Goal: Book appointment/travel/reservation

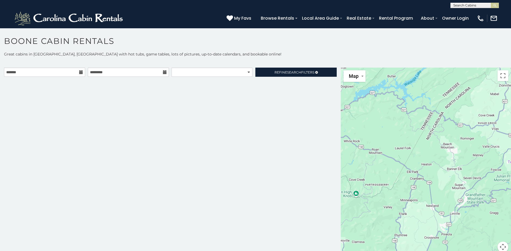
click at [394, 154] on div at bounding box center [426, 163] width 170 height 191
click at [503, 77] on button "Toggle fullscreen view" at bounding box center [503, 75] width 11 height 11
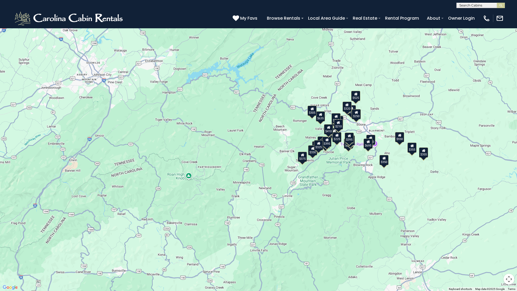
click at [358, 102] on div "$349 $480 $525 $315 $355 $675 $635 $930 $400 $451 $330 $400 $485 $460 $395 $255…" at bounding box center [258, 145] width 517 height 291
click at [23, 9] on button "Map" at bounding box center [14, 9] width 22 height 12
click at [137, 111] on div "$349 $480 $525 $315 $355 $675 $635 $930 $400 $451 $330 $400 $485 $460 $395 $255…" at bounding box center [258, 145] width 517 height 291
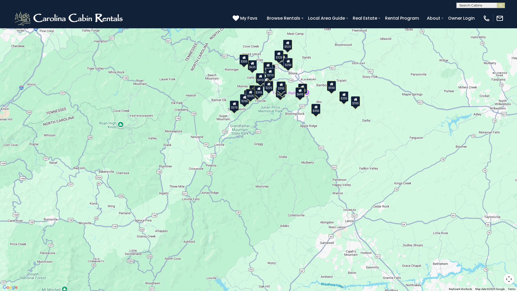
drag, startPoint x: 388, startPoint y: 206, endPoint x: 328, endPoint y: 155, distance: 79.1
click at [327, 156] on div "$349 $480 $525 $315 $355 $675 $635 $930 $400 $451 $330 $400 $485 $460 $395 $255…" at bounding box center [258, 145] width 517 height 291
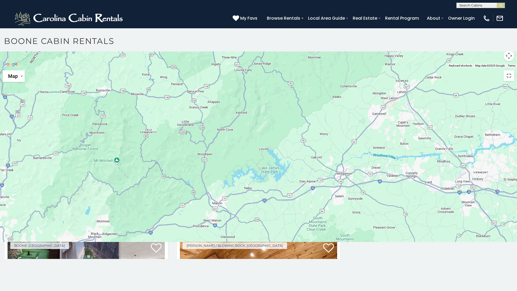
drag, startPoint x: 334, startPoint y: 147, endPoint x: 389, endPoint y: 94, distance: 76.1
click at [388, 68] on div at bounding box center [258, 68] width 517 height 0
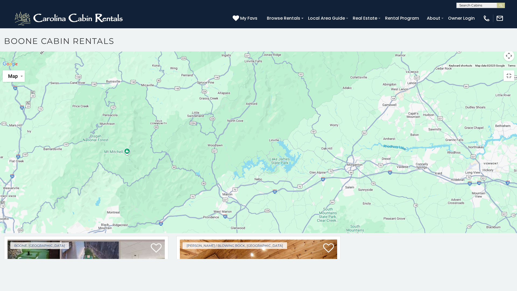
drag, startPoint x: 389, startPoint y: 94, endPoint x: 394, endPoint y: 90, distance: 6.7
click at [394, 68] on div at bounding box center [258, 68] width 517 height 0
click at [395, 68] on div at bounding box center [258, 68] width 517 height 0
click at [396, 68] on div at bounding box center [258, 68] width 517 height 0
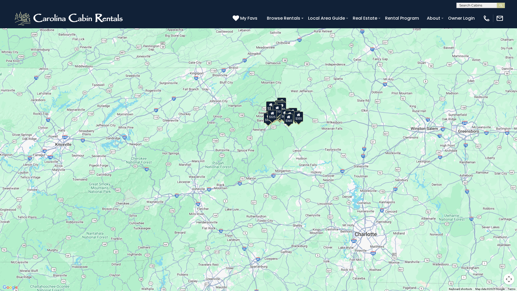
click at [386, 146] on div "$349 $480 $525 $315 $355 $675 $635 $930 $400 $451 $330 $400 $485 $460 $395 $255…" at bounding box center [258, 145] width 517 height 291
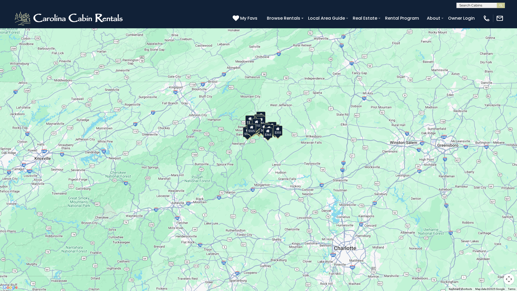
drag, startPoint x: 386, startPoint y: 146, endPoint x: 365, endPoint y: 160, distance: 25.6
click at [365, 160] on div "$349 $480 $525 $315 $355 $675 $635 $930 $400 $451 $330 $400 $485 $460 $395 $255…" at bounding box center [258, 145] width 517 height 291
click at [507, 251] on button "Map camera controls" at bounding box center [509, 279] width 11 height 11
click at [491, 251] on button "Zoom out" at bounding box center [496, 279] width 11 height 11
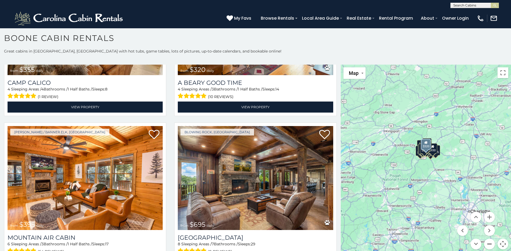
scroll to position [1833, 0]
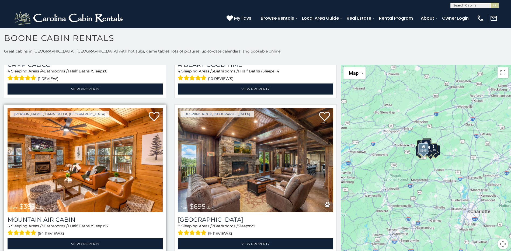
click at [99, 162] on img at bounding box center [85, 160] width 155 height 104
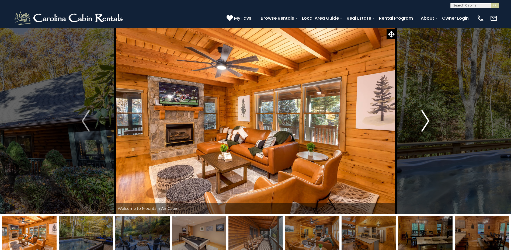
click at [426, 120] on img "Next" at bounding box center [426, 121] width 8 height 22
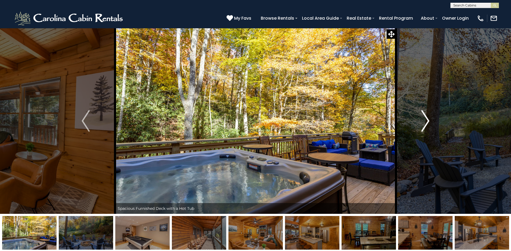
click at [426, 120] on img "Next" at bounding box center [426, 121] width 8 height 22
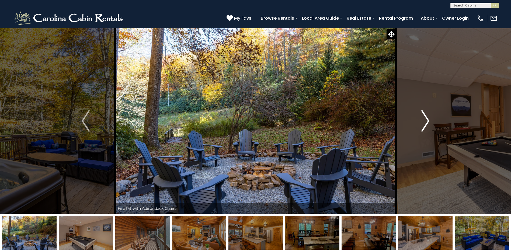
click at [426, 120] on img "Next" at bounding box center [426, 121] width 8 height 22
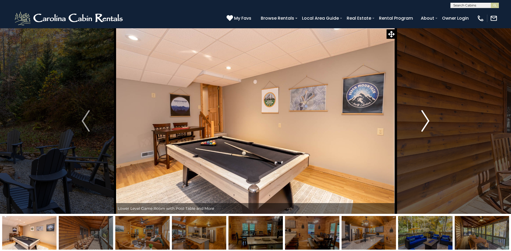
click at [426, 120] on img "Next" at bounding box center [426, 121] width 8 height 22
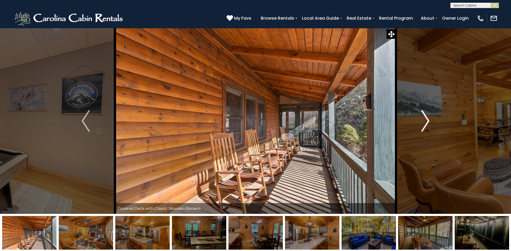
click at [426, 120] on img "Next" at bounding box center [426, 121] width 8 height 22
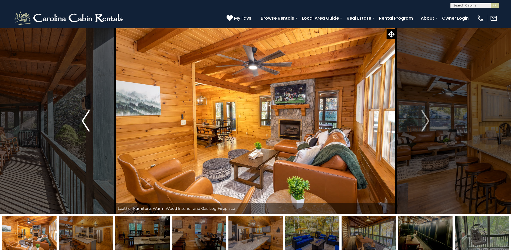
click at [87, 119] on img "Previous" at bounding box center [86, 121] width 8 height 22
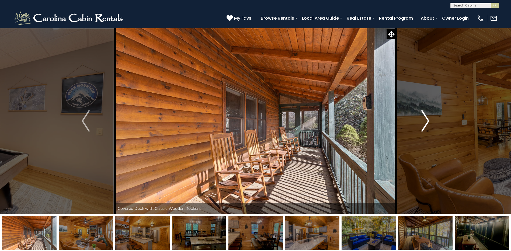
click at [427, 122] on img "Next" at bounding box center [426, 121] width 8 height 22
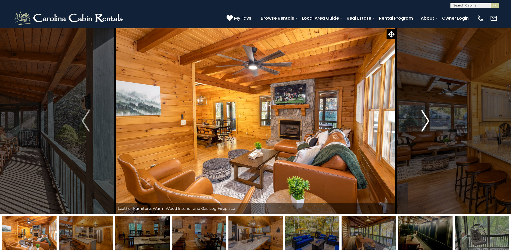
click at [427, 122] on img "Next" at bounding box center [426, 121] width 8 height 22
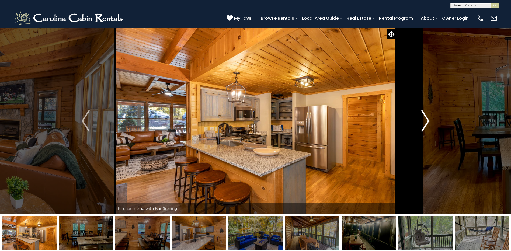
click at [427, 122] on img "Next" at bounding box center [426, 121] width 8 height 22
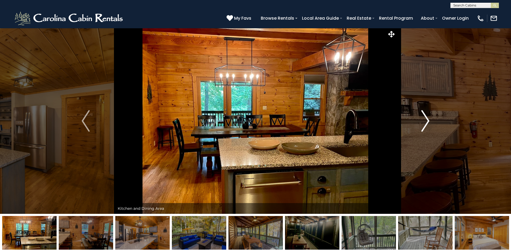
click at [427, 122] on img "Next" at bounding box center [426, 121] width 8 height 22
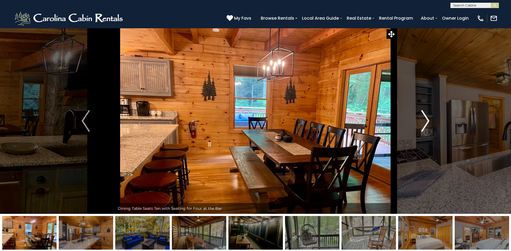
click at [427, 122] on img "Next" at bounding box center [426, 121] width 8 height 22
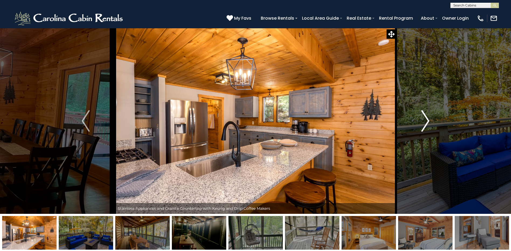
click at [427, 122] on img "Next" at bounding box center [426, 121] width 8 height 22
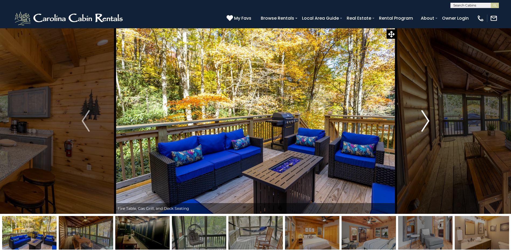
click at [427, 122] on img "Next" at bounding box center [426, 121] width 8 height 22
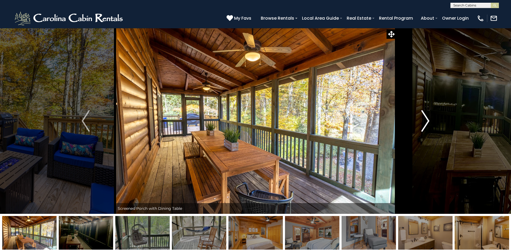
click at [427, 122] on img "Next" at bounding box center [426, 121] width 8 height 22
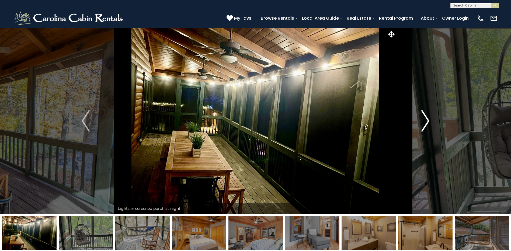
click at [427, 122] on img "Next" at bounding box center [426, 121] width 8 height 22
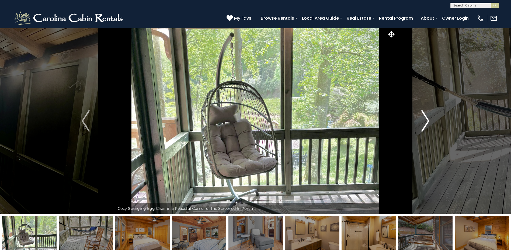
click at [427, 122] on img "Next" at bounding box center [426, 121] width 8 height 22
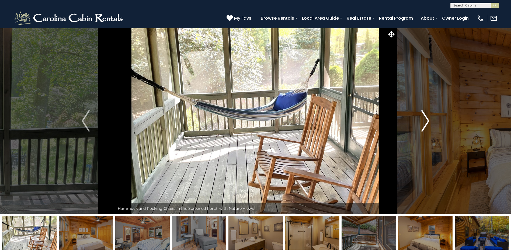
click at [427, 122] on img "Next" at bounding box center [426, 121] width 8 height 22
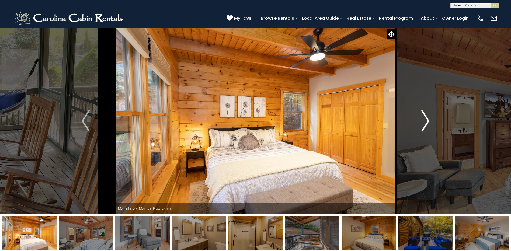
click at [427, 122] on img "Next" at bounding box center [426, 121] width 8 height 22
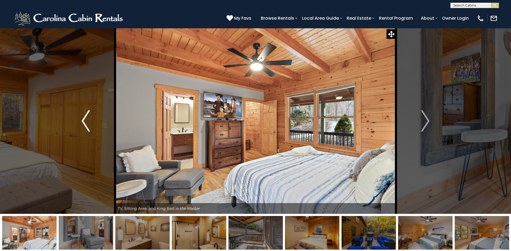
click at [84, 121] on img "Previous" at bounding box center [86, 121] width 8 height 22
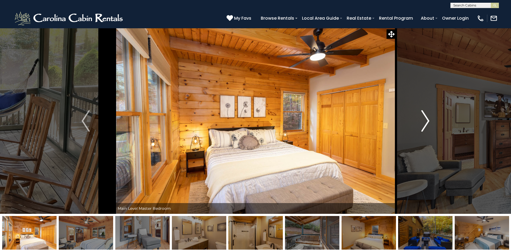
click at [428, 123] on img "Next" at bounding box center [426, 121] width 8 height 22
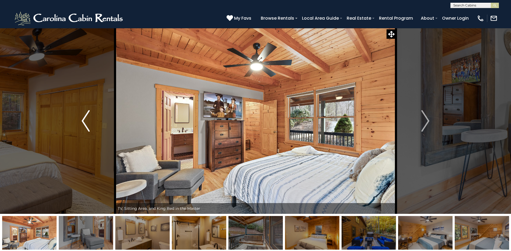
click at [88, 125] on img "Previous" at bounding box center [86, 121] width 8 height 22
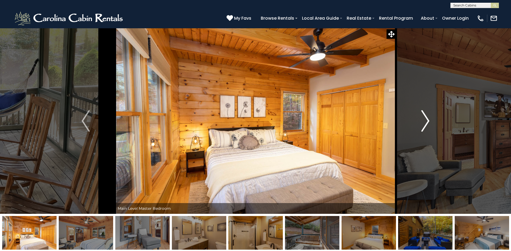
click at [429, 122] on img "Next" at bounding box center [426, 121] width 8 height 22
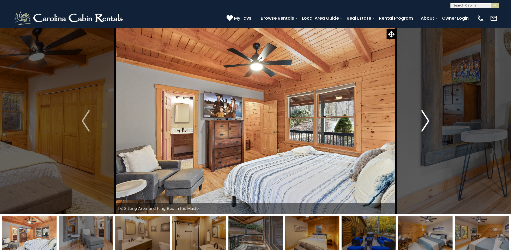
click at [429, 122] on img "Next" at bounding box center [426, 121] width 8 height 22
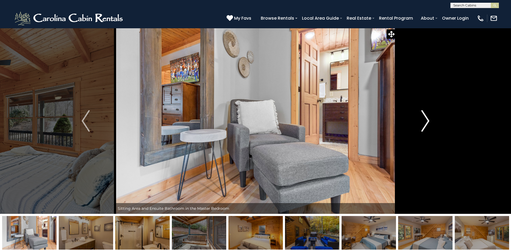
click at [429, 122] on img "Next" at bounding box center [426, 121] width 8 height 22
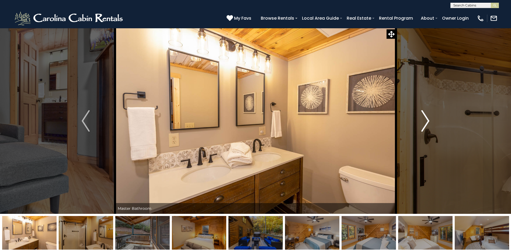
click at [429, 122] on img "Next" at bounding box center [426, 121] width 8 height 22
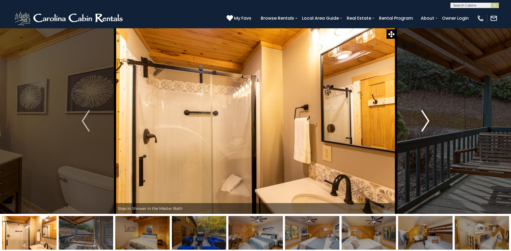
click at [429, 122] on img "Next" at bounding box center [426, 121] width 8 height 22
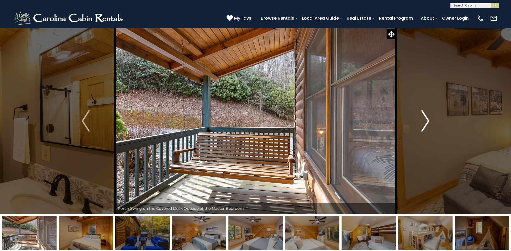
click at [429, 122] on img "Next" at bounding box center [426, 121] width 8 height 22
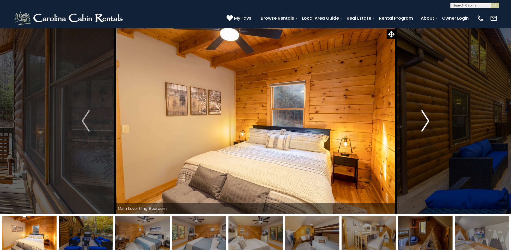
click at [429, 122] on img "Next" at bounding box center [426, 121] width 8 height 22
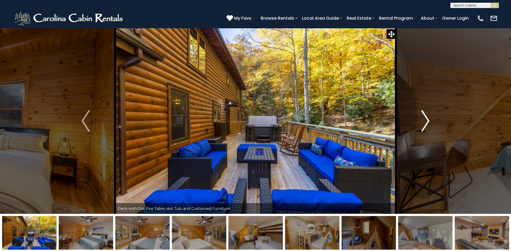
click at [429, 122] on img "Next" at bounding box center [426, 121] width 8 height 22
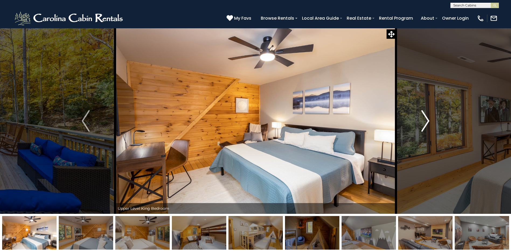
click at [429, 122] on img "Next" at bounding box center [426, 121] width 8 height 22
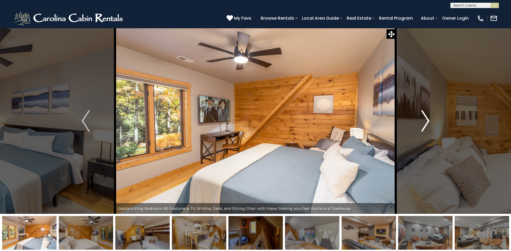
click at [429, 122] on img "Next" at bounding box center [426, 121] width 8 height 22
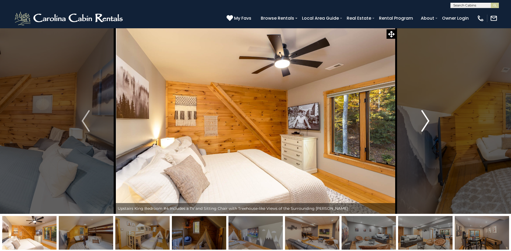
click at [429, 122] on img "Next" at bounding box center [426, 121] width 8 height 22
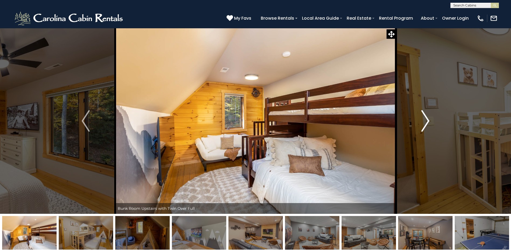
click at [429, 122] on img "Next" at bounding box center [426, 121] width 8 height 22
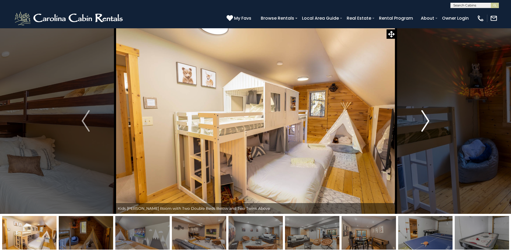
click at [429, 122] on img "Next" at bounding box center [426, 121] width 8 height 22
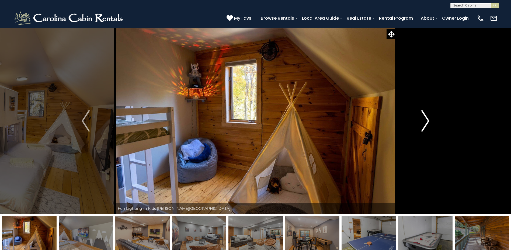
click at [429, 122] on img "Next" at bounding box center [426, 121] width 8 height 22
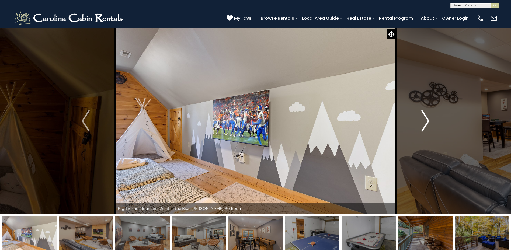
click at [429, 122] on img "Next" at bounding box center [426, 121] width 8 height 22
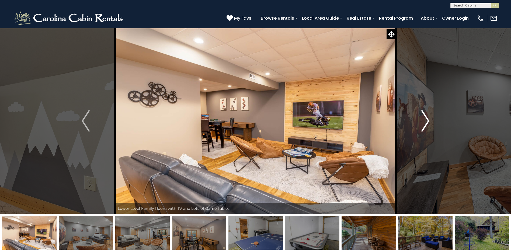
click at [429, 122] on img "Next" at bounding box center [426, 121] width 8 height 22
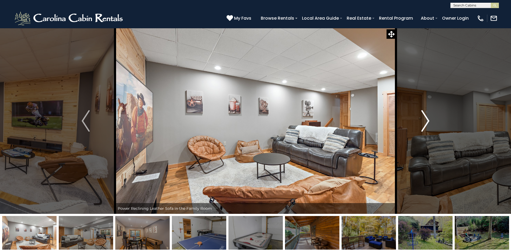
click at [429, 122] on img "Next" at bounding box center [426, 121] width 8 height 22
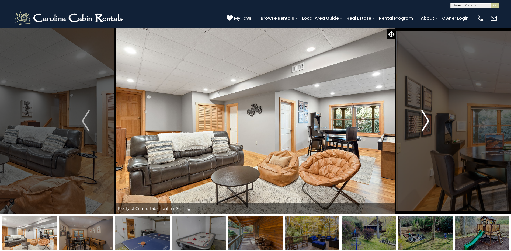
click at [429, 122] on img "Next" at bounding box center [426, 121] width 8 height 22
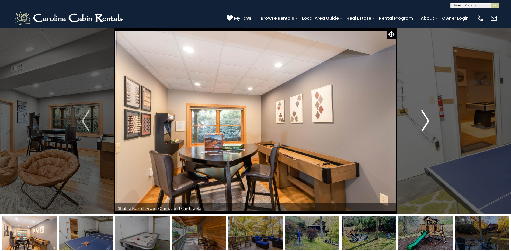
click at [429, 122] on img "Next" at bounding box center [426, 121] width 8 height 22
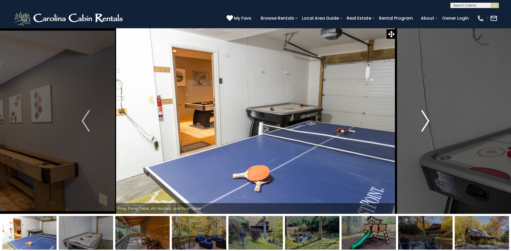
click at [429, 122] on img "Next" at bounding box center [426, 121] width 8 height 22
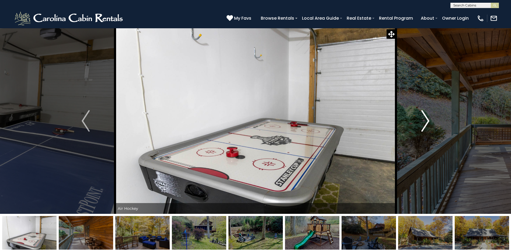
click at [429, 122] on img "Next" at bounding box center [426, 121] width 8 height 22
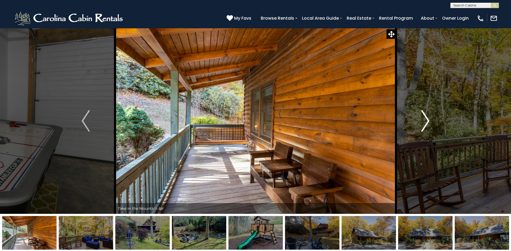
click at [429, 122] on img "Next" at bounding box center [426, 121] width 8 height 22
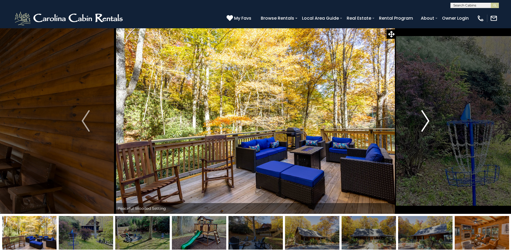
click at [429, 122] on img "Next" at bounding box center [426, 121] width 8 height 22
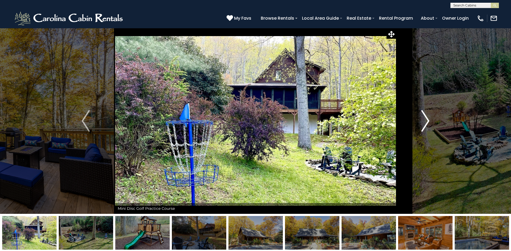
click at [429, 122] on img "Next" at bounding box center [426, 121] width 8 height 22
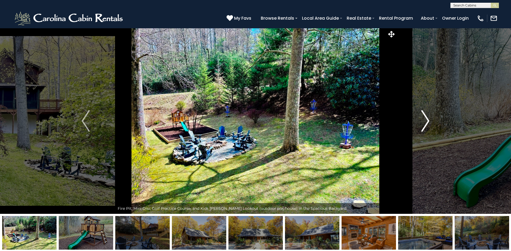
click at [429, 122] on img "Next" at bounding box center [426, 121] width 8 height 22
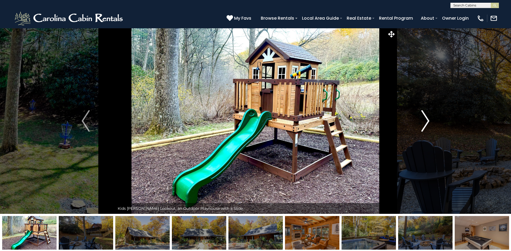
click at [429, 122] on img "Next" at bounding box center [426, 121] width 8 height 22
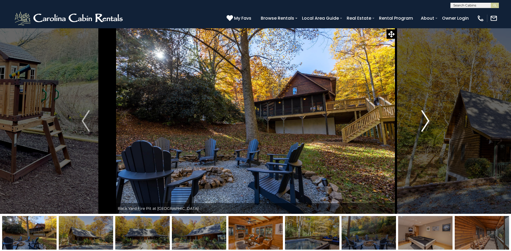
click at [429, 122] on img "Next" at bounding box center [426, 121] width 8 height 22
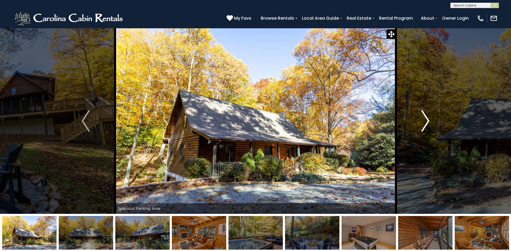
click at [429, 122] on img "Next" at bounding box center [426, 121] width 8 height 22
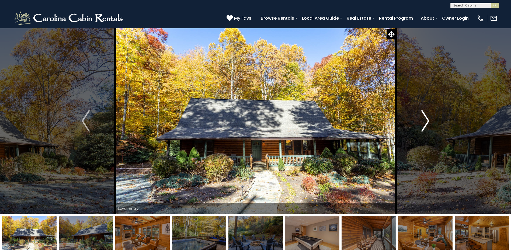
click at [429, 122] on img "Next" at bounding box center [426, 121] width 8 height 22
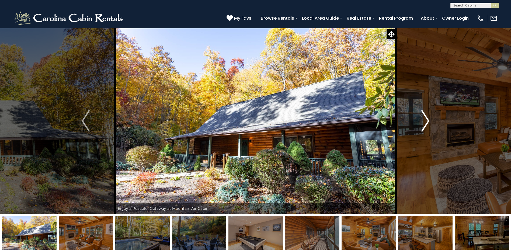
click at [429, 122] on img "Next" at bounding box center [426, 121] width 8 height 22
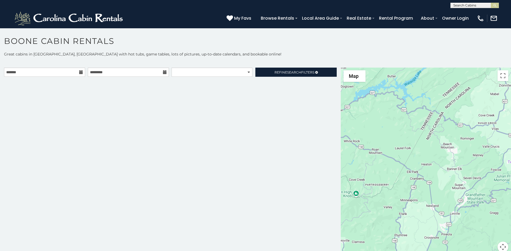
scroll to position [3, 0]
